Goal: Information Seeking & Learning: Find specific page/section

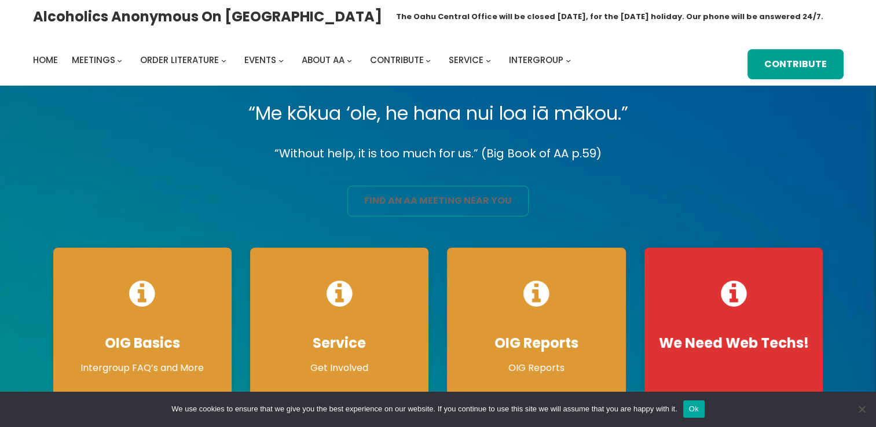
click at [387, 200] on link "find an aa meeting near you" at bounding box center [438, 201] width 181 height 31
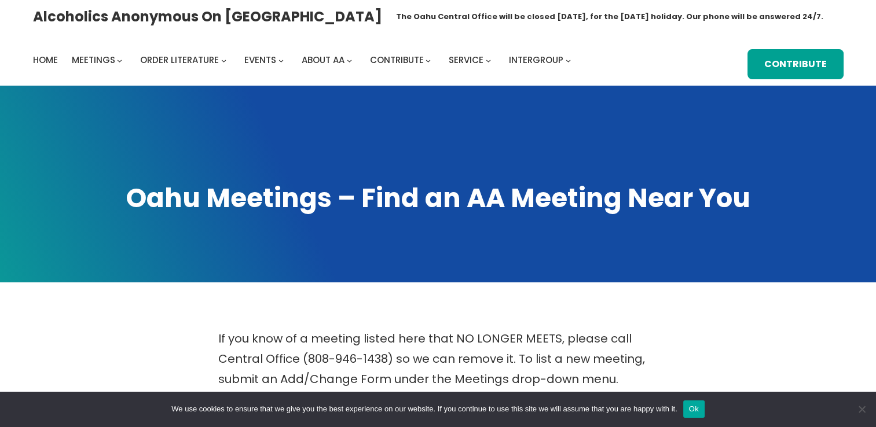
scroll to position [374, 0]
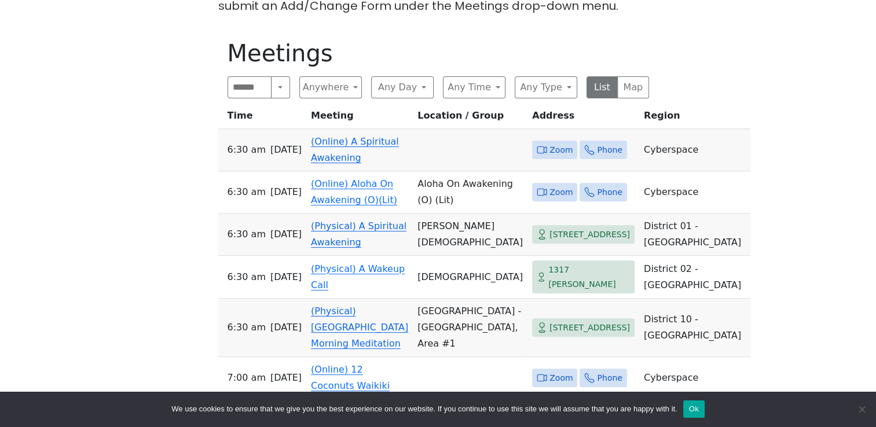
click at [550, 143] on span "Zoom" at bounding box center [561, 150] width 23 height 14
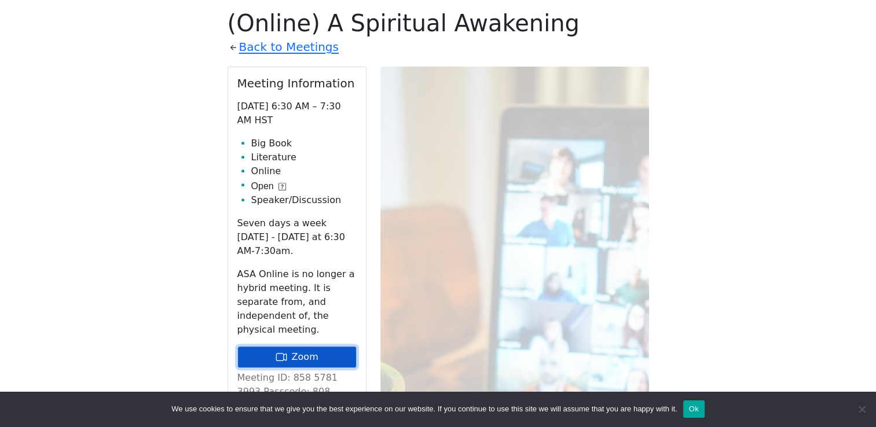
click at [315, 346] on link "Zoom" at bounding box center [296, 357] width 119 height 22
